Goal: Find specific page/section: Find specific page/section

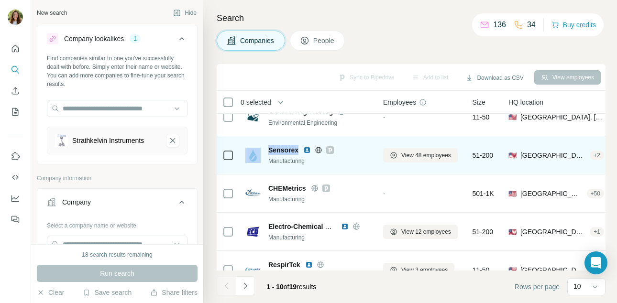
scroll to position [134, 0]
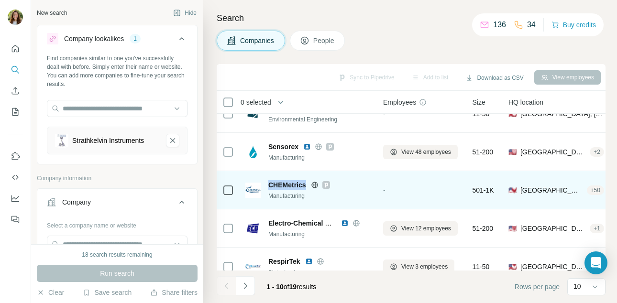
drag, startPoint x: 306, startPoint y: 184, endPoint x: 267, endPoint y: 183, distance: 38.3
click at [267, 183] on div "CHEMetrics Manufacturing" at bounding box center [308, 190] width 126 height 20
copy span "CHEMetrics"
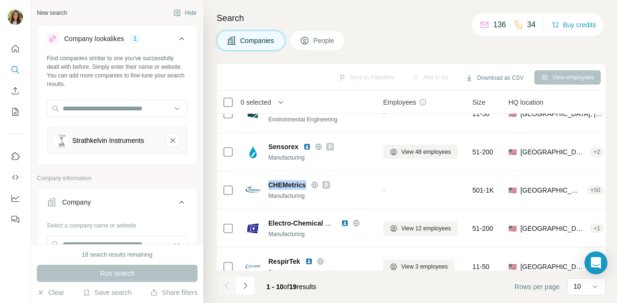
copy span "CHEMetrics"
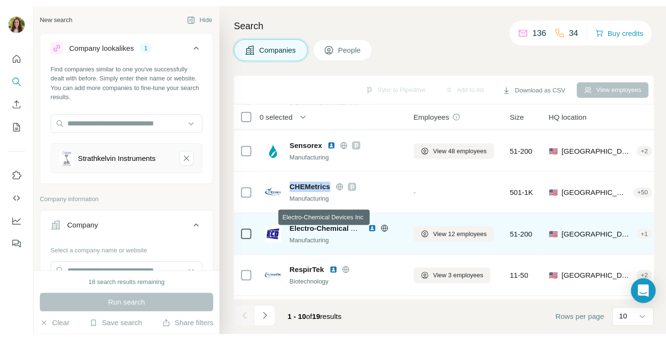
scroll to position [153, 0]
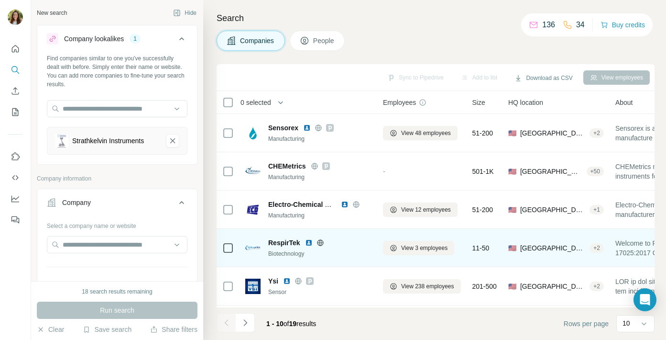
click at [286, 239] on span "RespirTek" at bounding box center [284, 243] width 32 height 10
drag, startPoint x: 265, startPoint y: 241, endPoint x: 298, endPoint y: 242, distance: 33.0
click at [298, 242] on div "RespirTek Biotechnology" at bounding box center [308, 248] width 126 height 20
copy span "RespirTek"
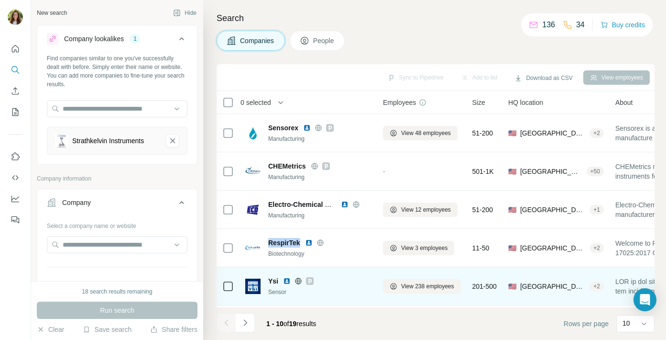
scroll to position [189, 0]
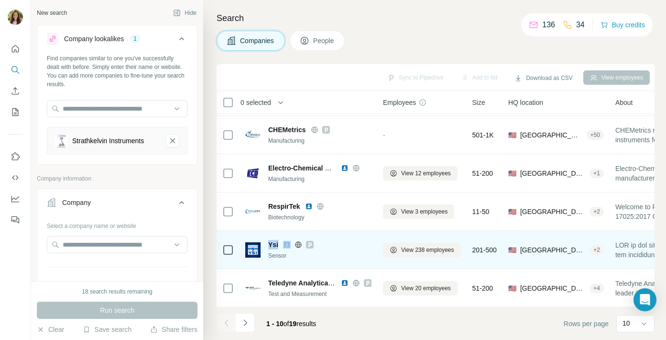
drag, startPoint x: 269, startPoint y: 243, endPoint x: 281, endPoint y: 246, distance: 11.8
click at [281, 246] on div "Ysi" at bounding box center [319, 245] width 103 height 10
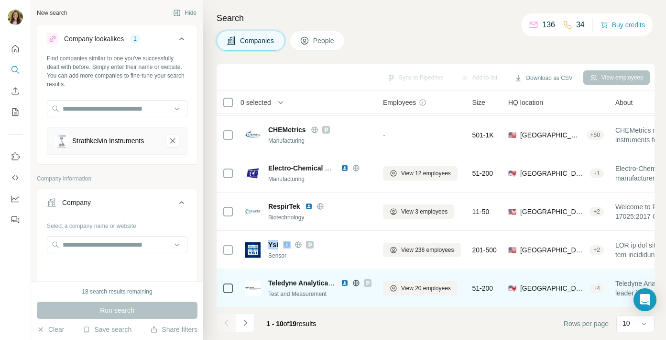
copy span "Ysi"
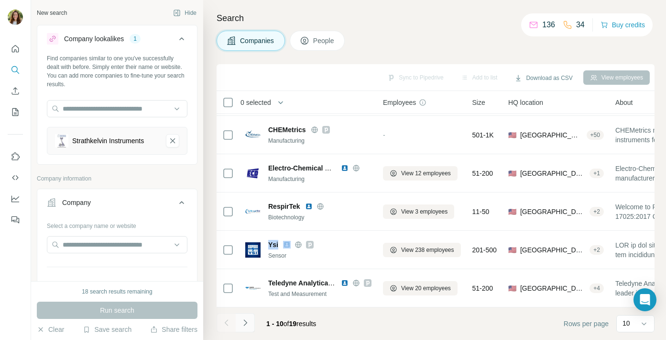
click at [247, 303] on icon "Navigate to next page" at bounding box center [246, 323] width 10 height 10
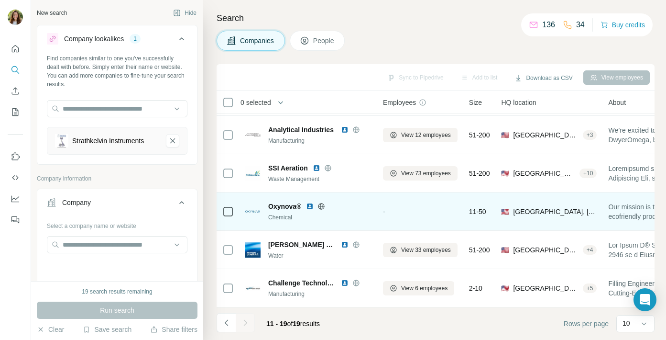
scroll to position [0, 0]
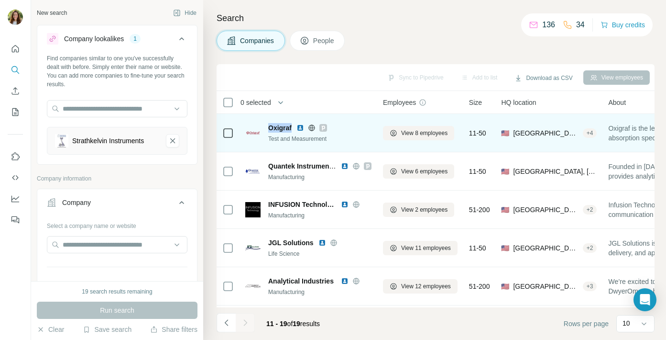
drag, startPoint x: 293, startPoint y: 129, endPoint x: 268, endPoint y: 129, distance: 24.4
click at [268, 129] on div "Oxigraf" at bounding box center [319, 128] width 103 height 10
copy span "Oxigraf"
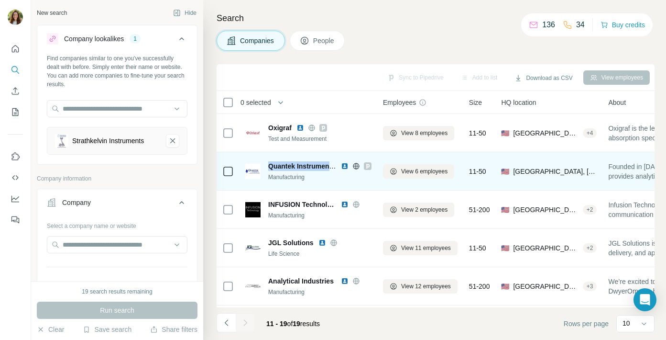
drag, startPoint x: 267, startPoint y: 167, endPoint x: 331, endPoint y: 170, distance: 64.2
click at [331, 170] on div "Quantek Instruments, Inc. Manufacturing" at bounding box center [308, 171] width 126 height 20
copy span "Quantek Instrumen"
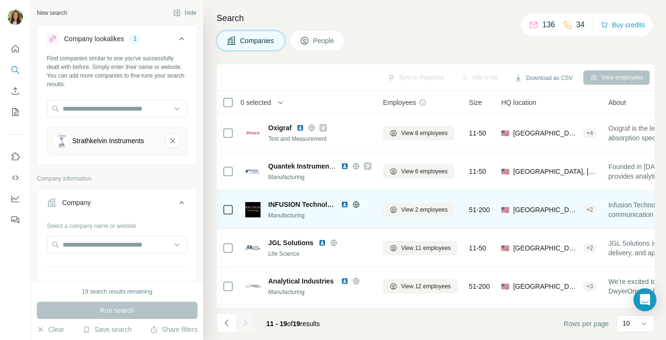
click at [272, 203] on span "INFUSION Technology" at bounding box center [302, 204] width 68 height 10
drag, startPoint x: 268, startPoint y: 203, endPoint x: 328, endPoint y: 205, distance: 60.3
click at [328, 205] on div "INFUSION Technology Manufacturing" at bounding box center [308, 209] width 126 height 20
copy span "INFUSION Technol"
click at [314, 204] on span "INFUSION Technology" at bounding box center [302, 204] width 68 height 10
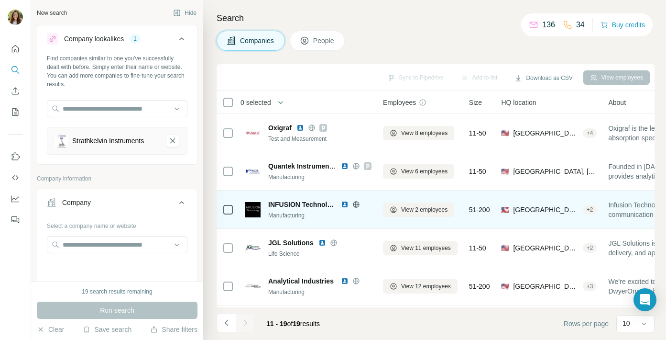
click at [319, 207] on span "INFUSION Technology" at bounding box center [302, 204] width 68 height 10
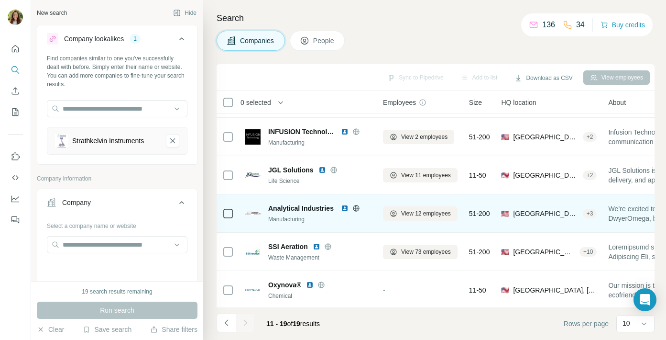
scroll to position [74, 0]
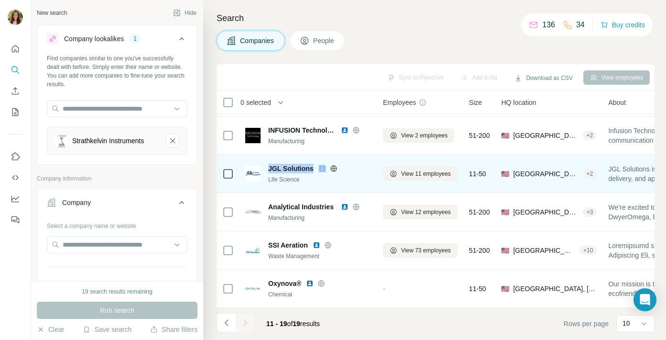
drag, startPoint x: 265, startPoint y: 167, endPoint x: 316, endPoint y: 170, distance: 50.3
click at [316, 170] on div "JGL Solutions Life Science" at bounding box center [308, 174] width 126 height 20
copy span "JGL Solutions"
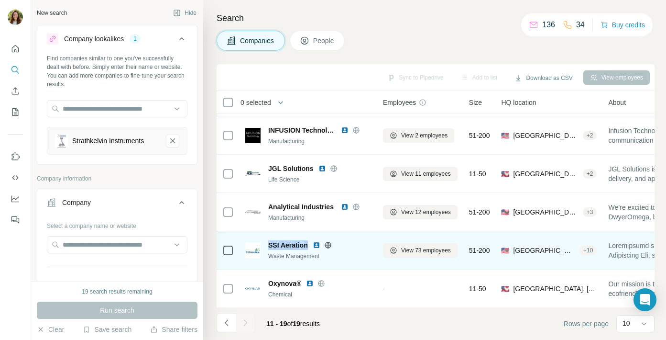
drag, startPoint x: 307, startPoint y: 244, endPoint x: 265, endPoint y: 243, distance: 41.6
click at [265, 243] on div "SSI Aeration Waste Management" at bounding box center [308, 250] width 126 height 20
copy span "SSI Aeration"
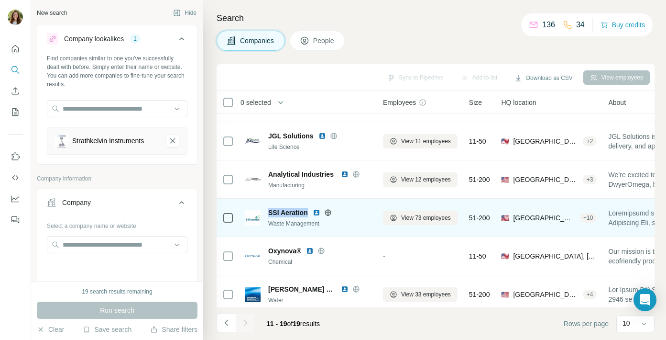
scroll to position [119, 0]
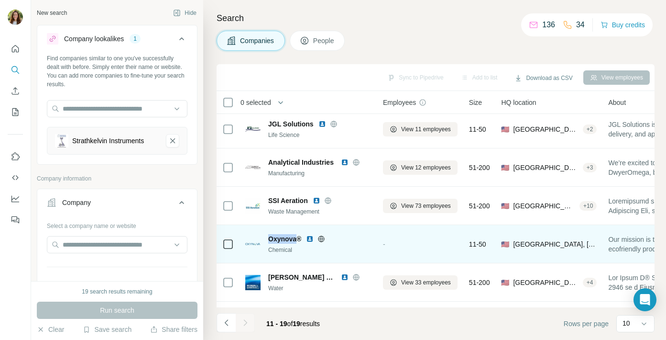
drag, startPoint x: 298, startPoint y: 240, endPoint x: 266, endPoint y: 240, distance: 31.1
click at [266, 240] on div "Oxynova® Chemical" at bounding box center [308, 244] width 126 height 20
copy span "Oxynova"
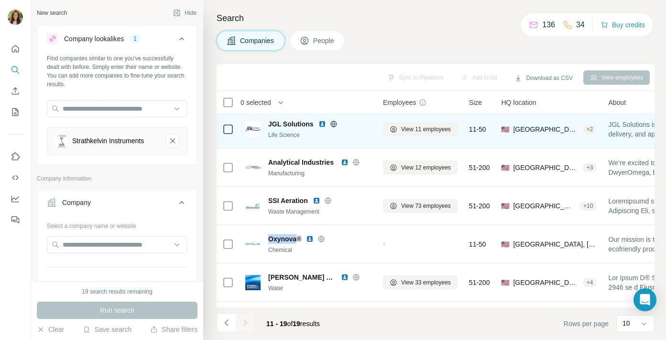
scroll to position [151, 0]
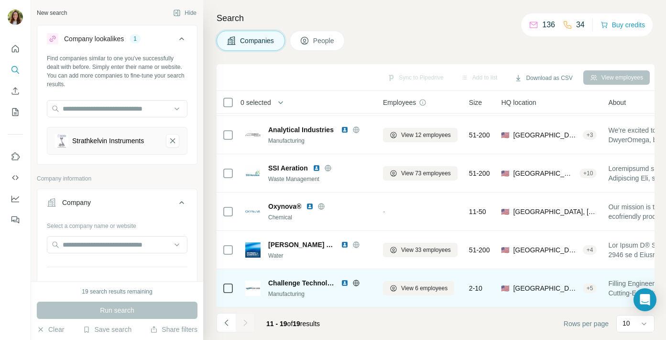
click at [306, 283] on span "Challenge Technology" at bounding box center [302, 283] width 68 height 10
click at [293, 286] on span "Challenge Technology" at bounding box center [302, 283] width 68 height 10
drag, startPoint x: 268, startPoint y: 283, endPoint x: 318, endPoint y: 288, distance: 49.5
click at [318, 288] on div "Challenge Technology Manufacturing" at bounding box center [319, 288] width 103 height 20
click at [301, 283] on span "Challenge Technology" at bounding box center [302, 283] width 68 height 10
